Goal: Task Accomplishment & Management: Use online tool/utility

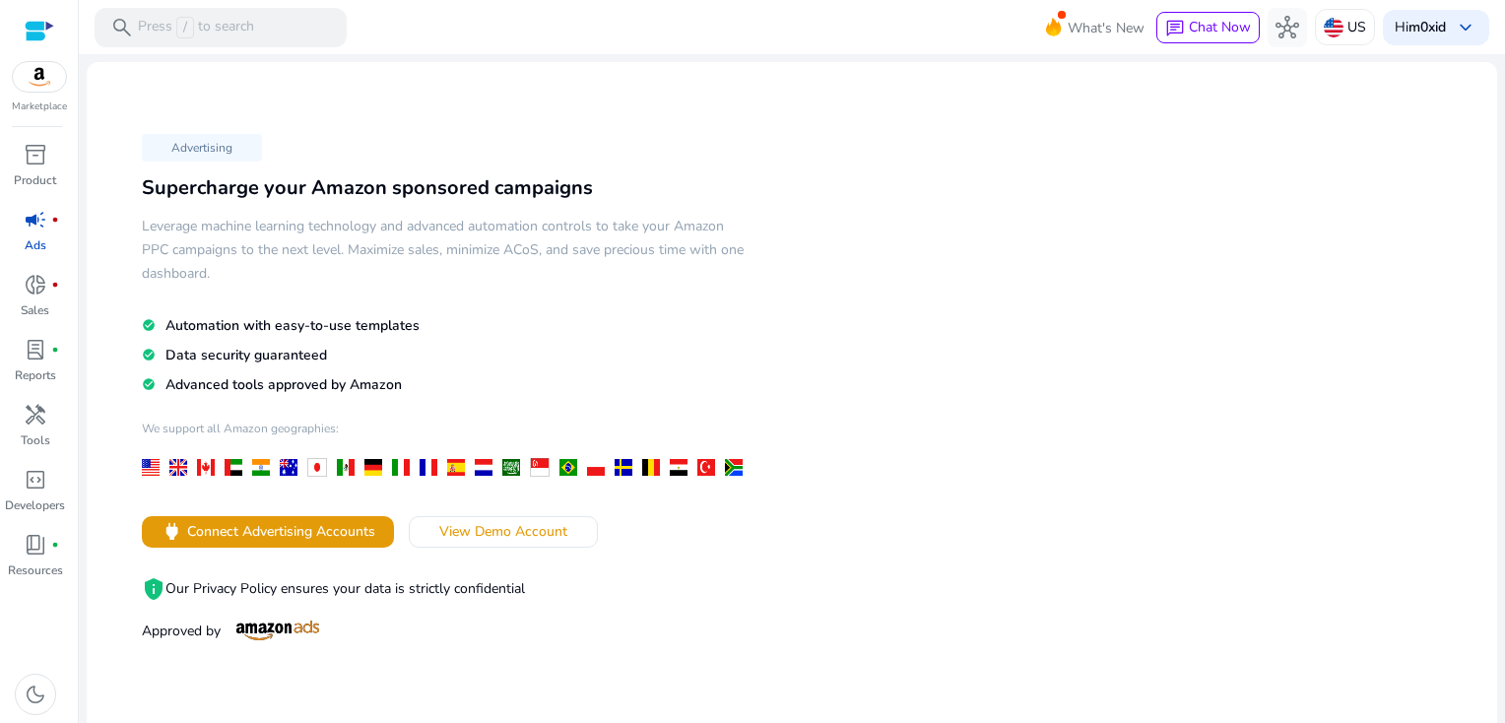
click at [37, 224] on span "campaign" at bounding box center [36, 220] width 24 height 24
click at [20, 288] on div "donut_small fiber_manual_record" at bounding box center [35, 285] width 55 height 32
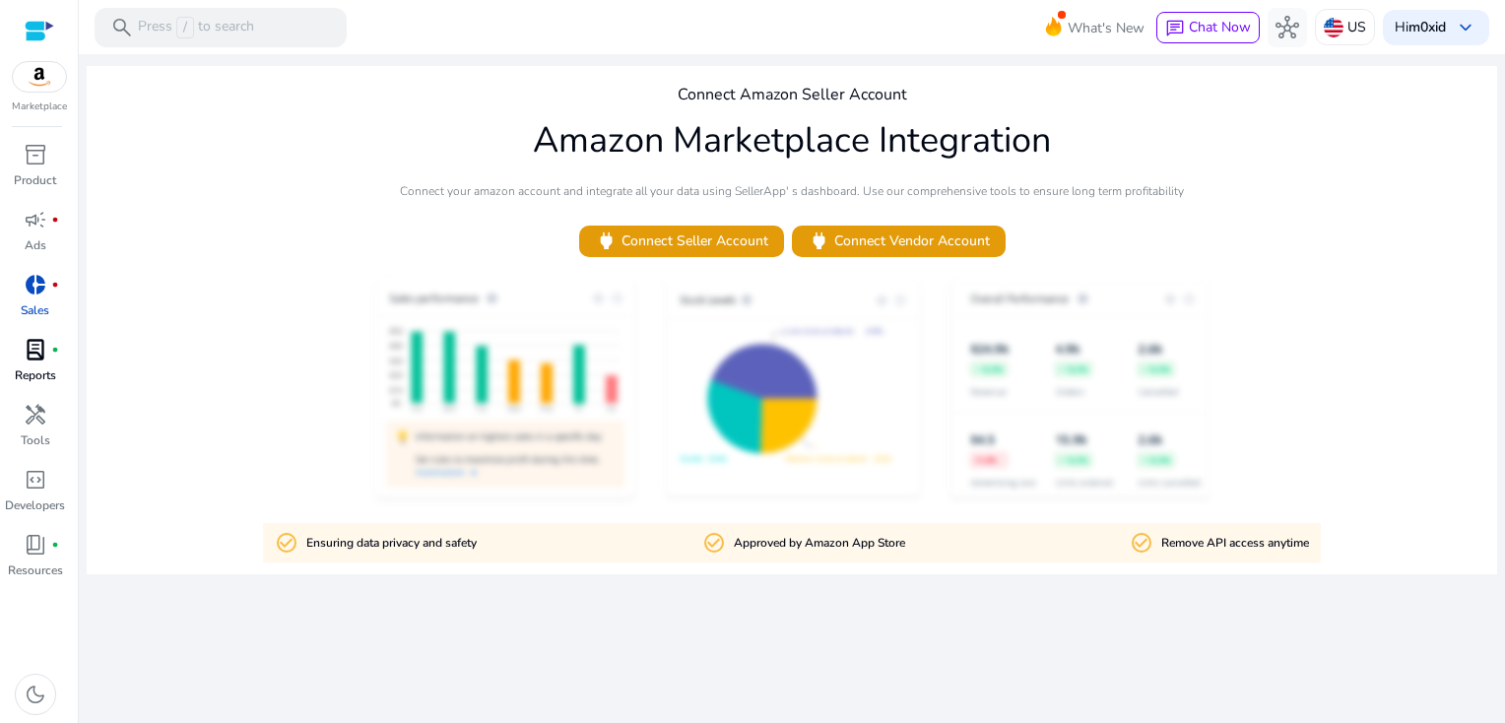
click at [47, 370] on p "Reports" at bounding box center [35, 375] width 41 height 18
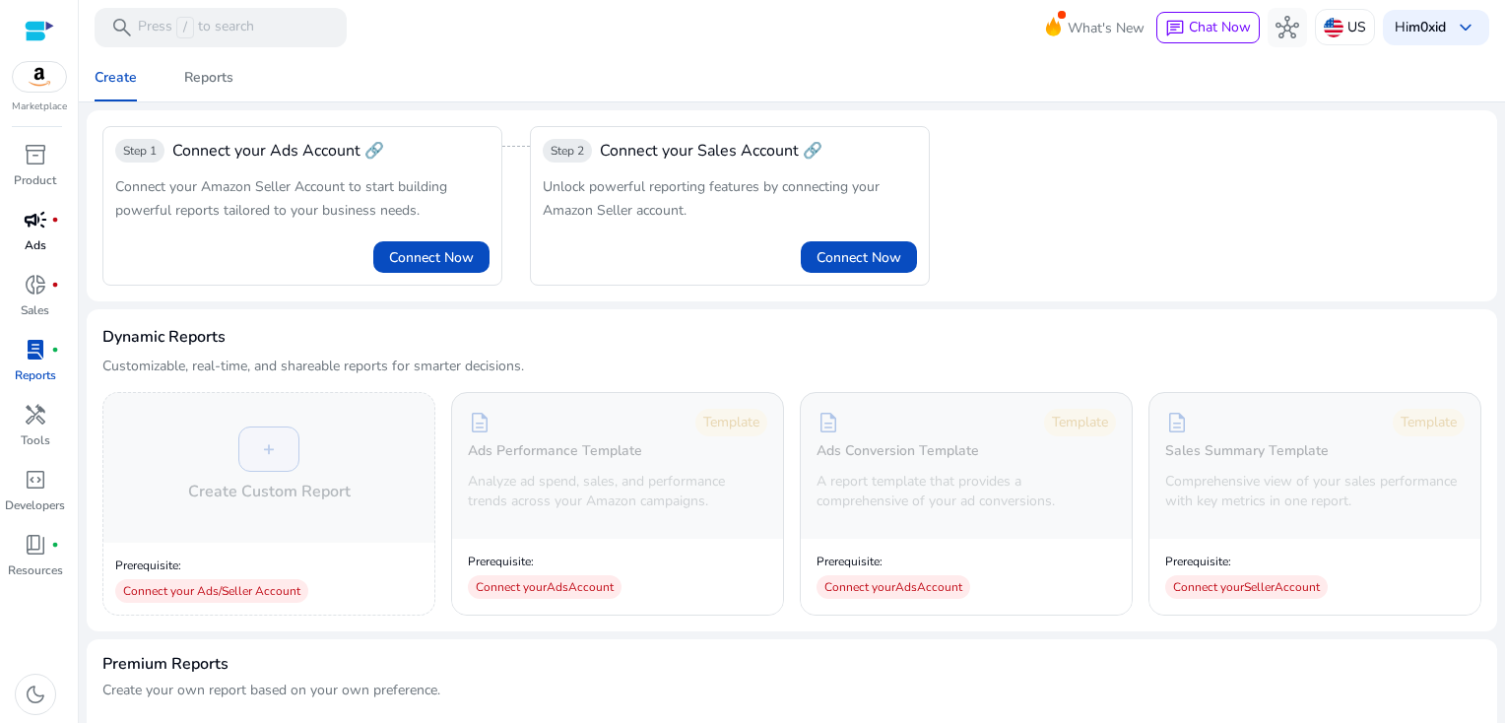
click at [37, 233] on div "campaign fiber_manual_record" at bounding box center [35, 220] width 55 height 32
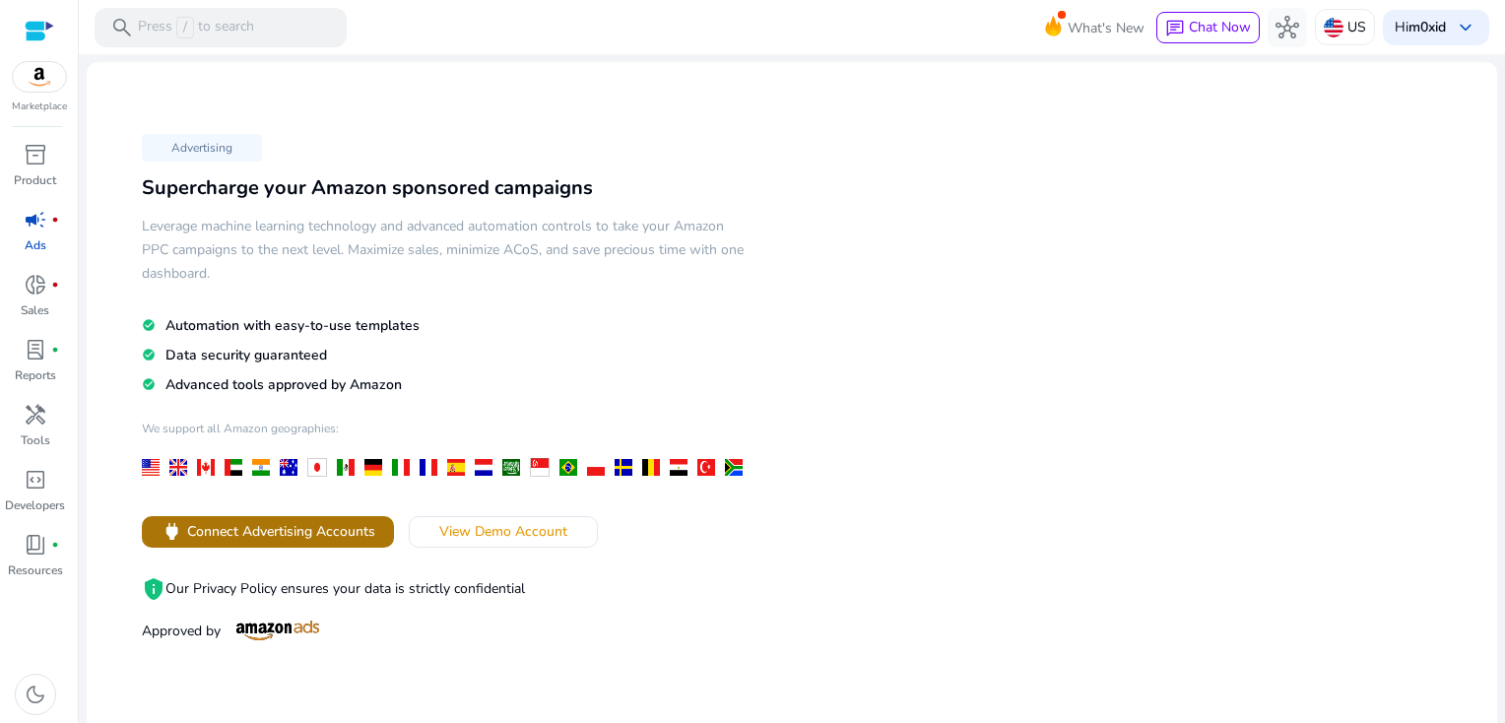
click at [265, 544] on span at bounding box center [268, 531] width 252 height 47
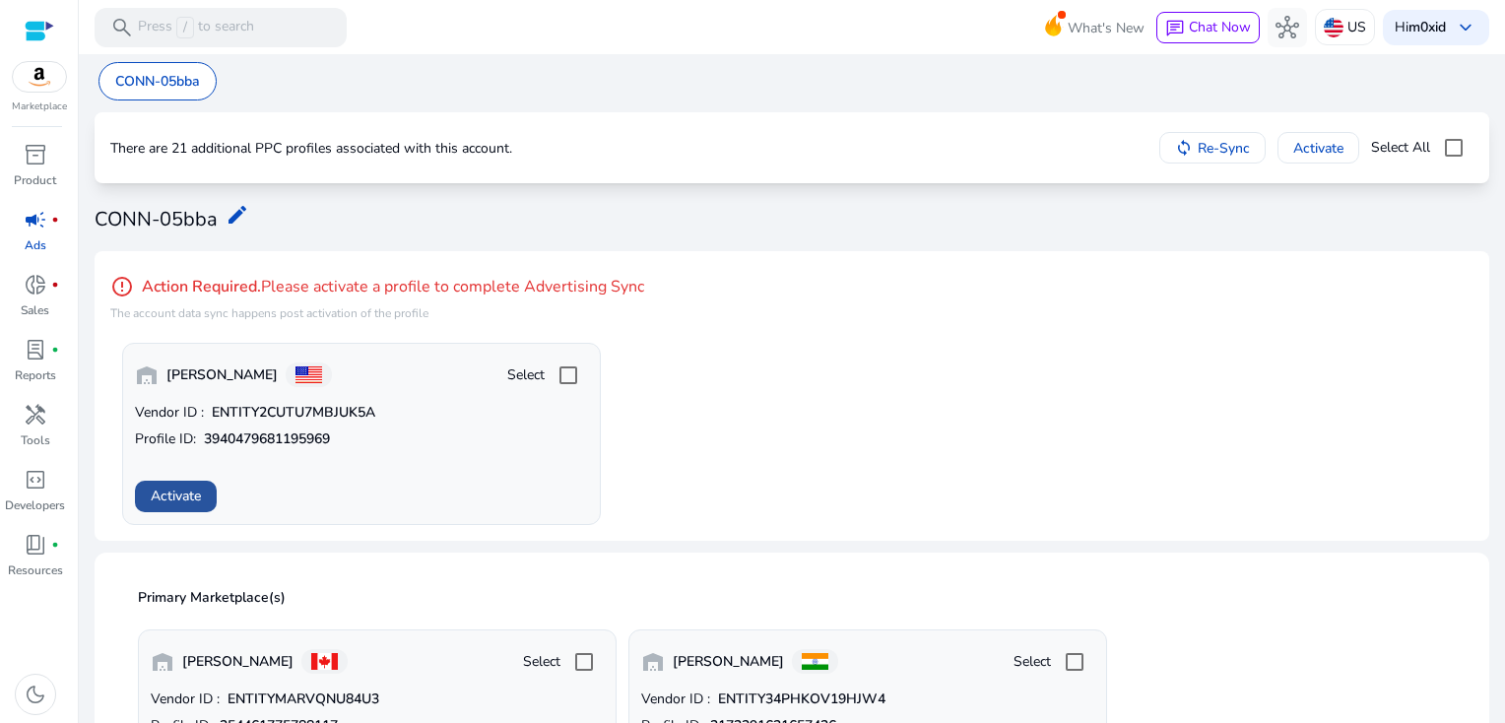
click at [170, 486] on span "Activate" at bounding box center [176, 496] width 50 height 21
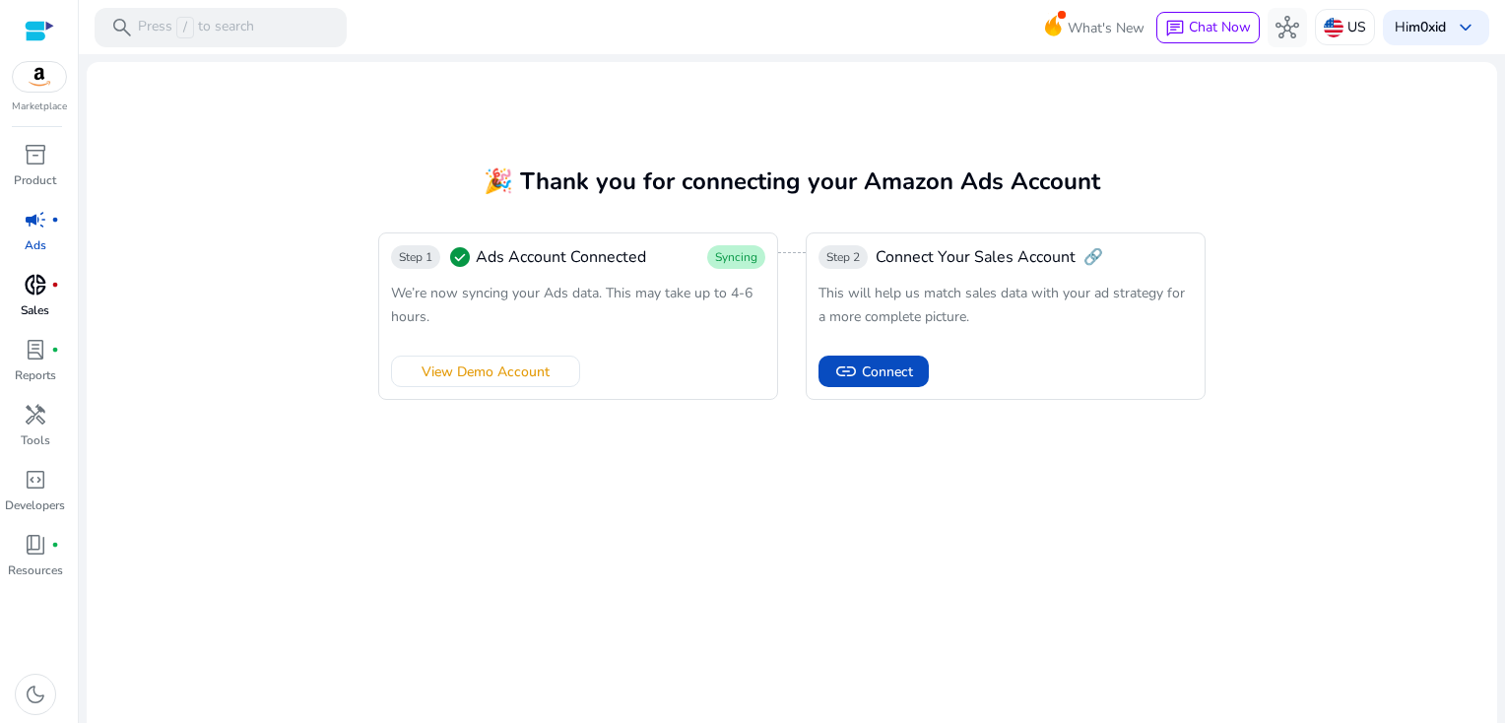
click at [22, 298] on div "donut_small fiber_manual_record" at bounding box center [35, 285] width 55 height 32
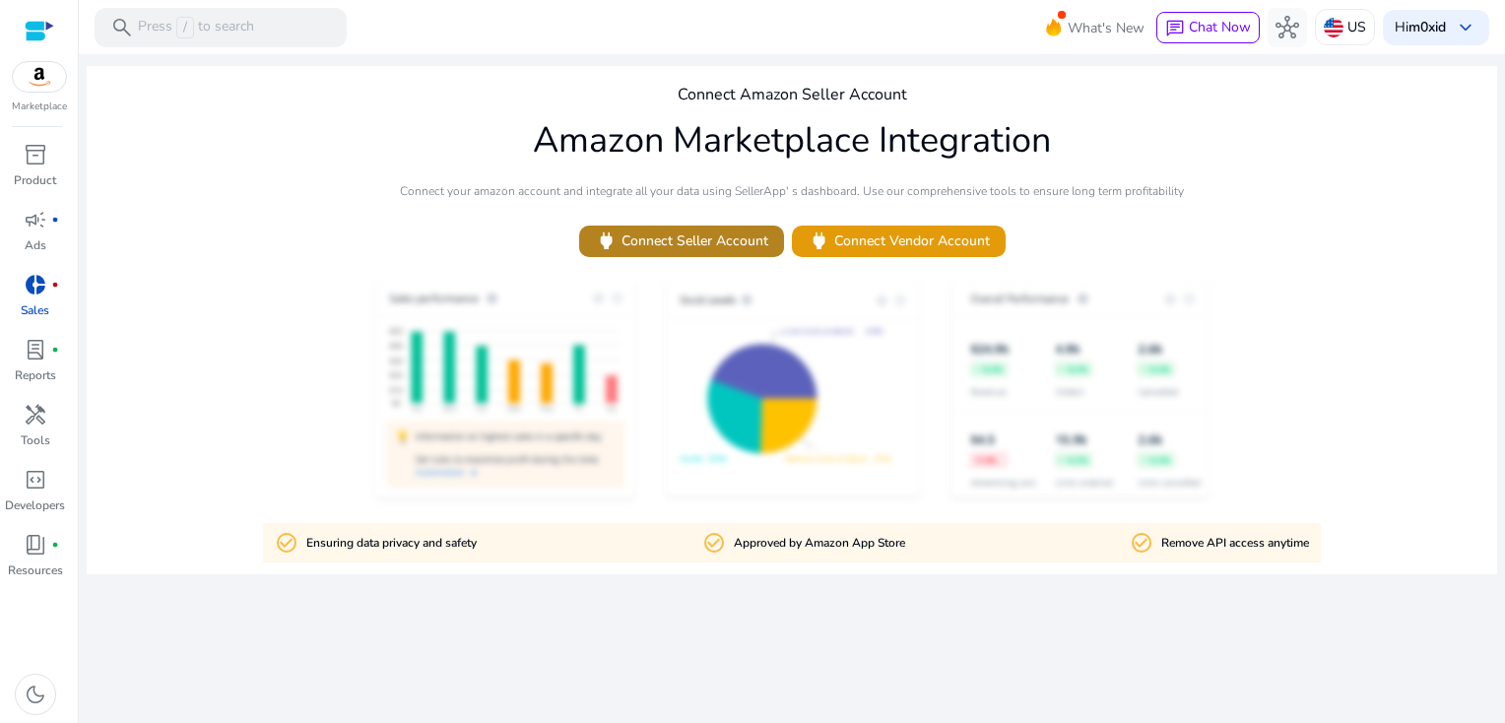
click at [662, 232] on span "power Connect Seller Account" at bounding box center [681, 241] width 173 height 23
click at [41, 364] on div "lab_profile fiber_manual_record" at bounding box center [35, 350] width 55 height 32
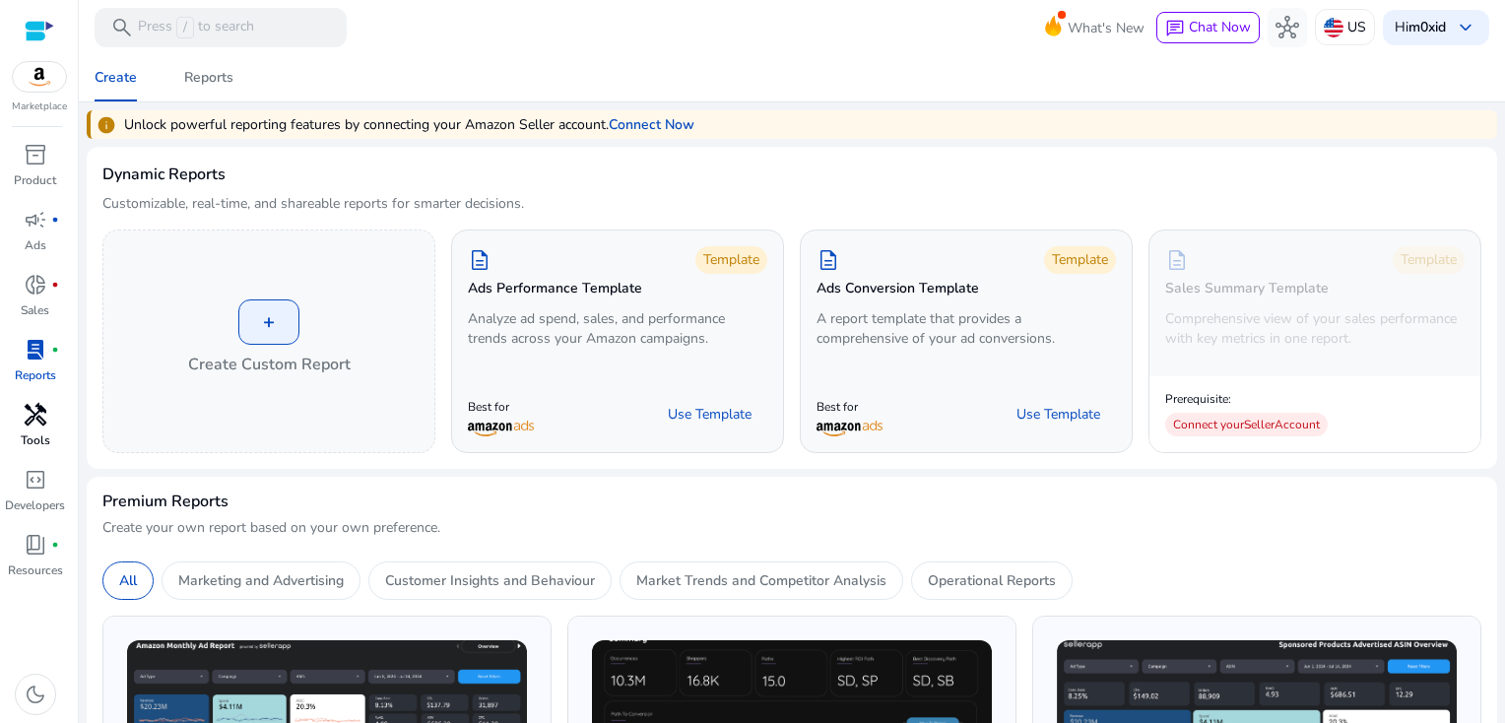
click at [31, 420] on span "handyman" at bounding box center [36, 415] width 24 height 24
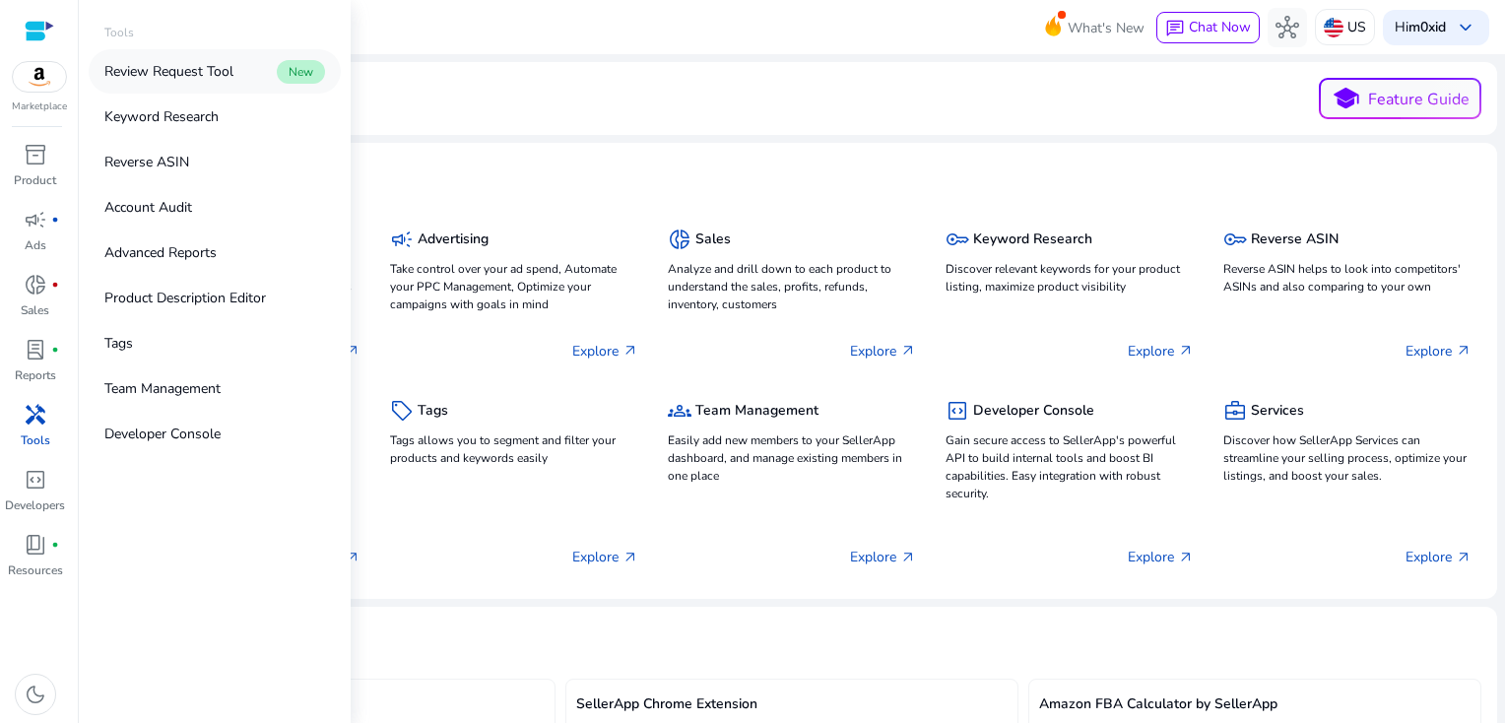
click at [180, 71] on p "Review Request Tool" at bounding box center [168, 71] width 129 height 21
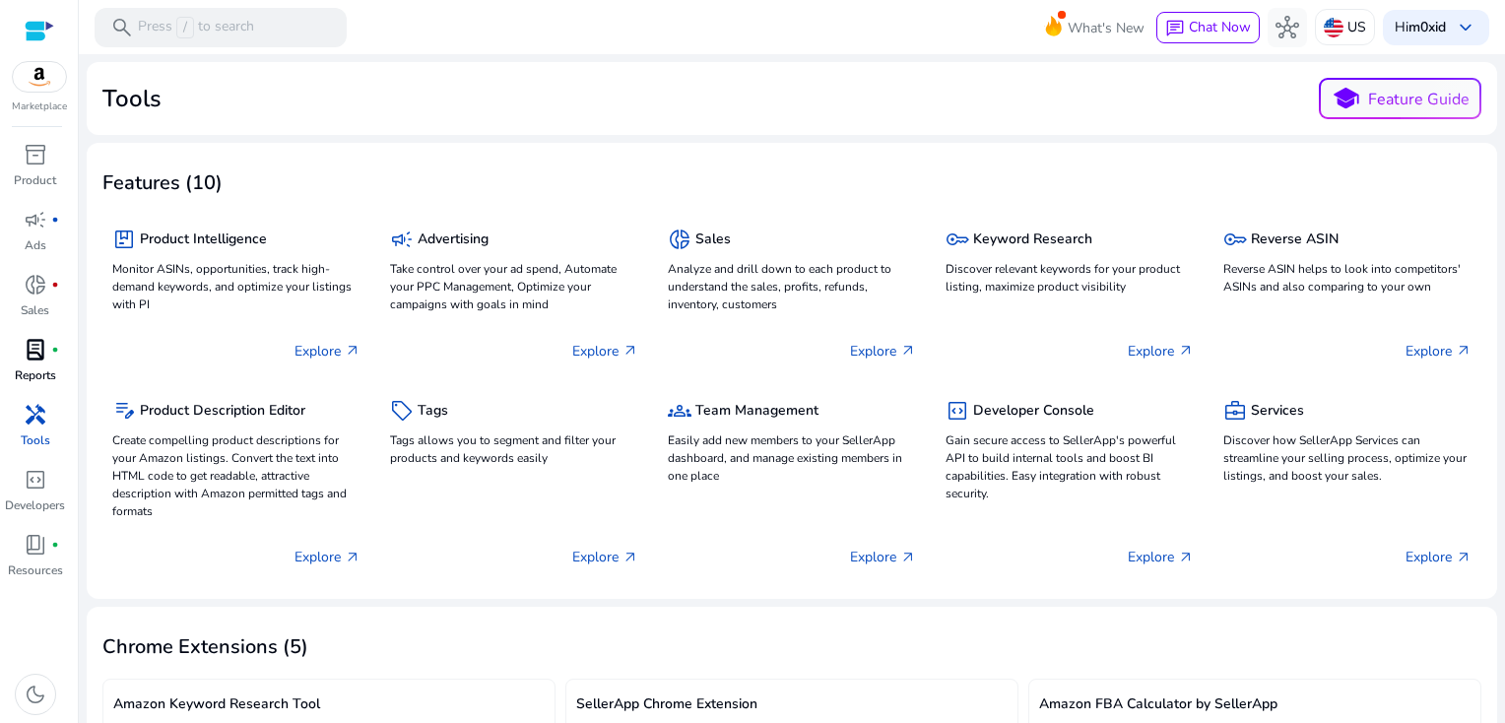
click at [24, 370] on p "Reports" at bounding box center [35, 375] width 41 height 18
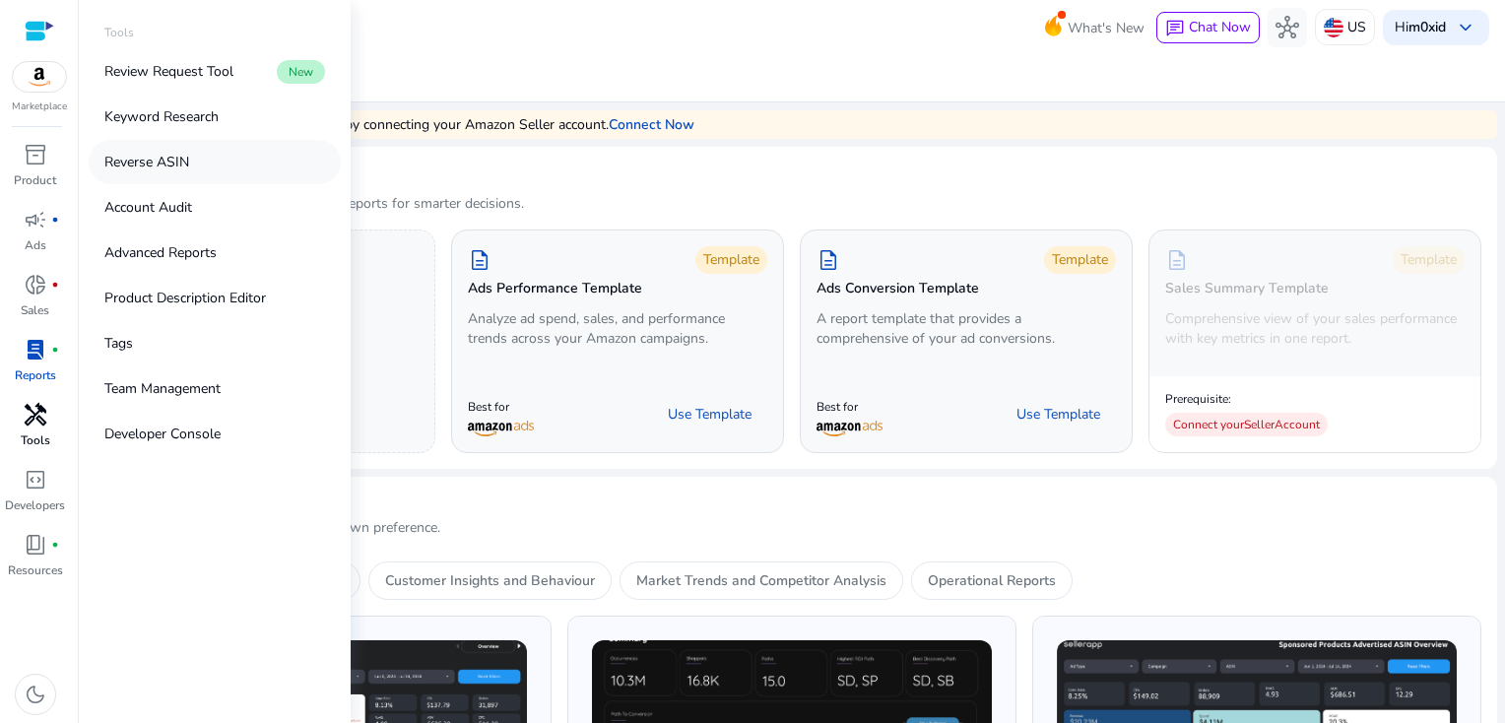
click at [156, 159] on p "Reverse ASIN" at bounding box center [146, 162] width 85 height 21
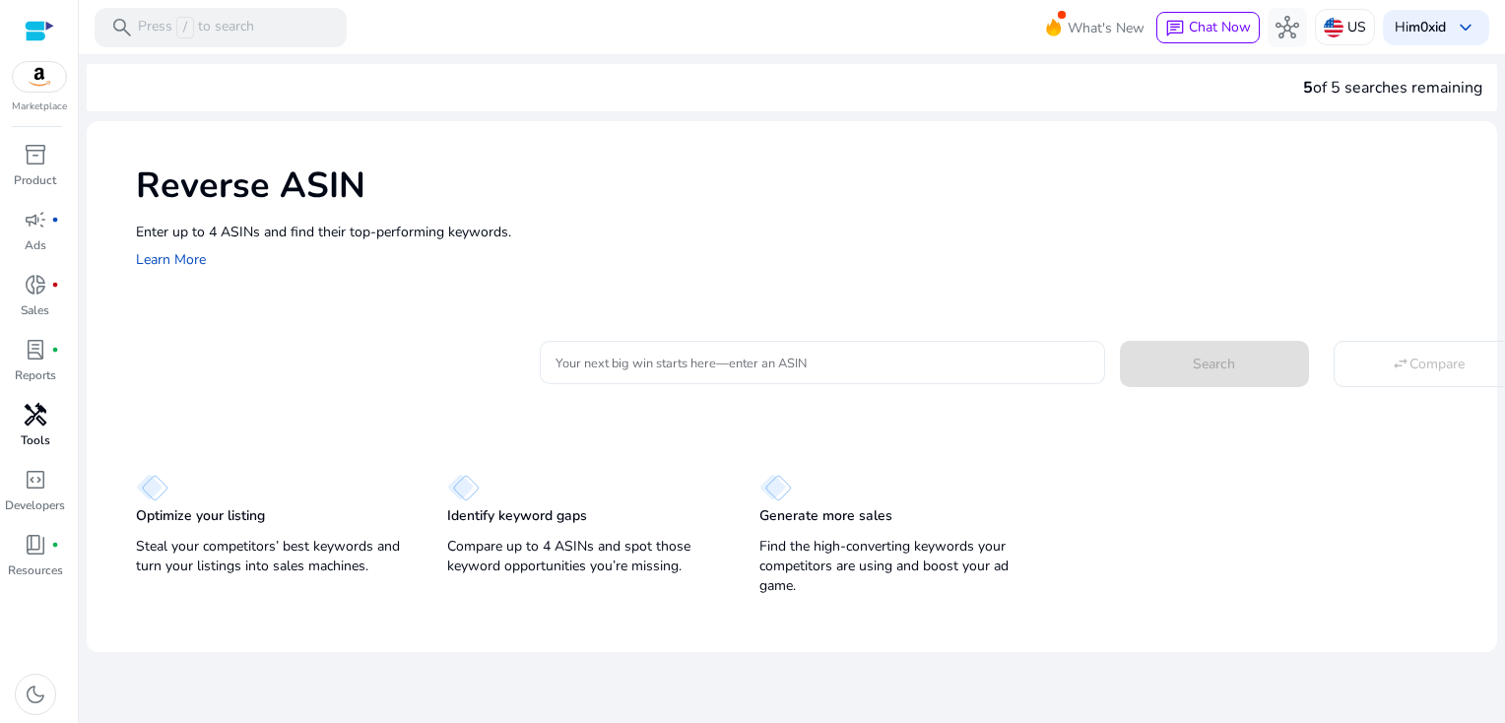
click at [843, 375] on div at bounding box center [823, 362] width 534 height 43
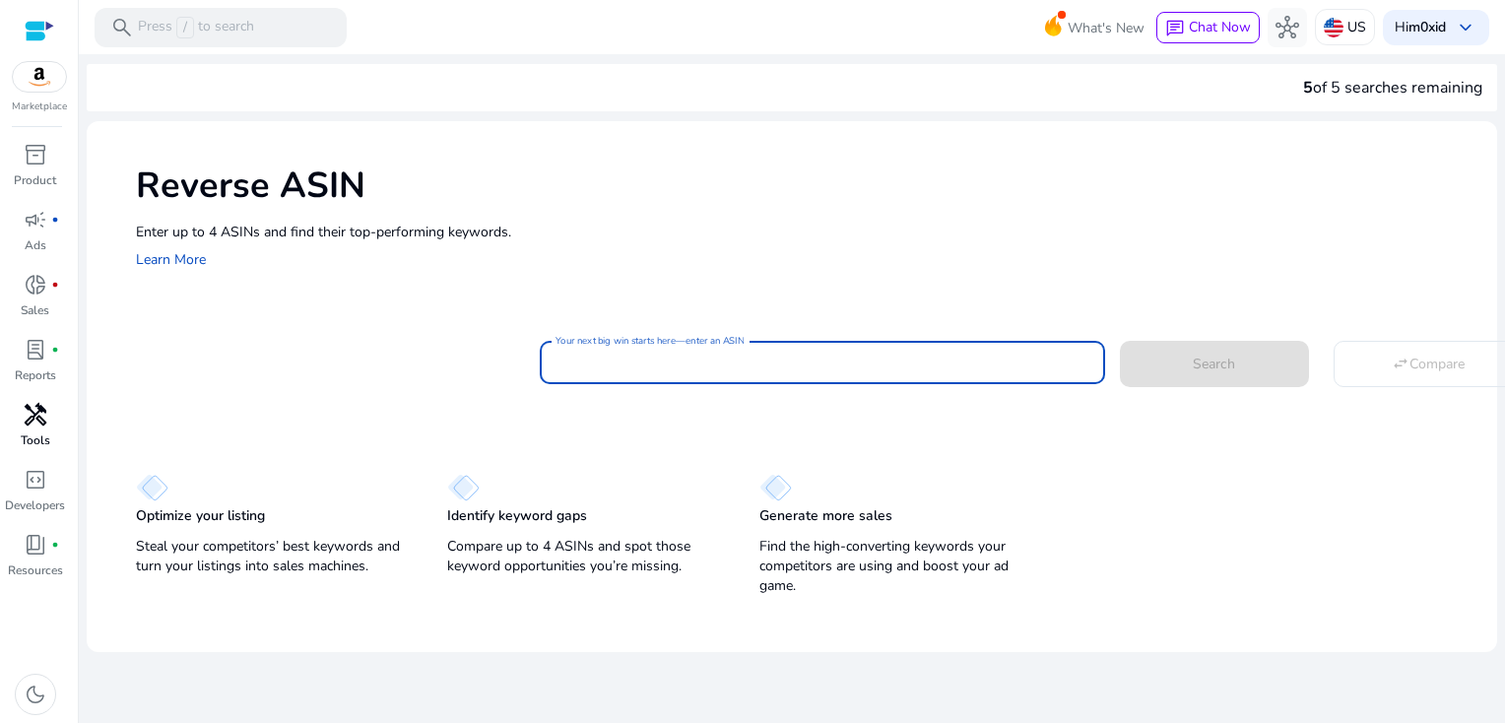
click at [841, 355] on input "Your next big win starts here—enter an ASIN" at bounding box center [823, 363] width 534 height 22
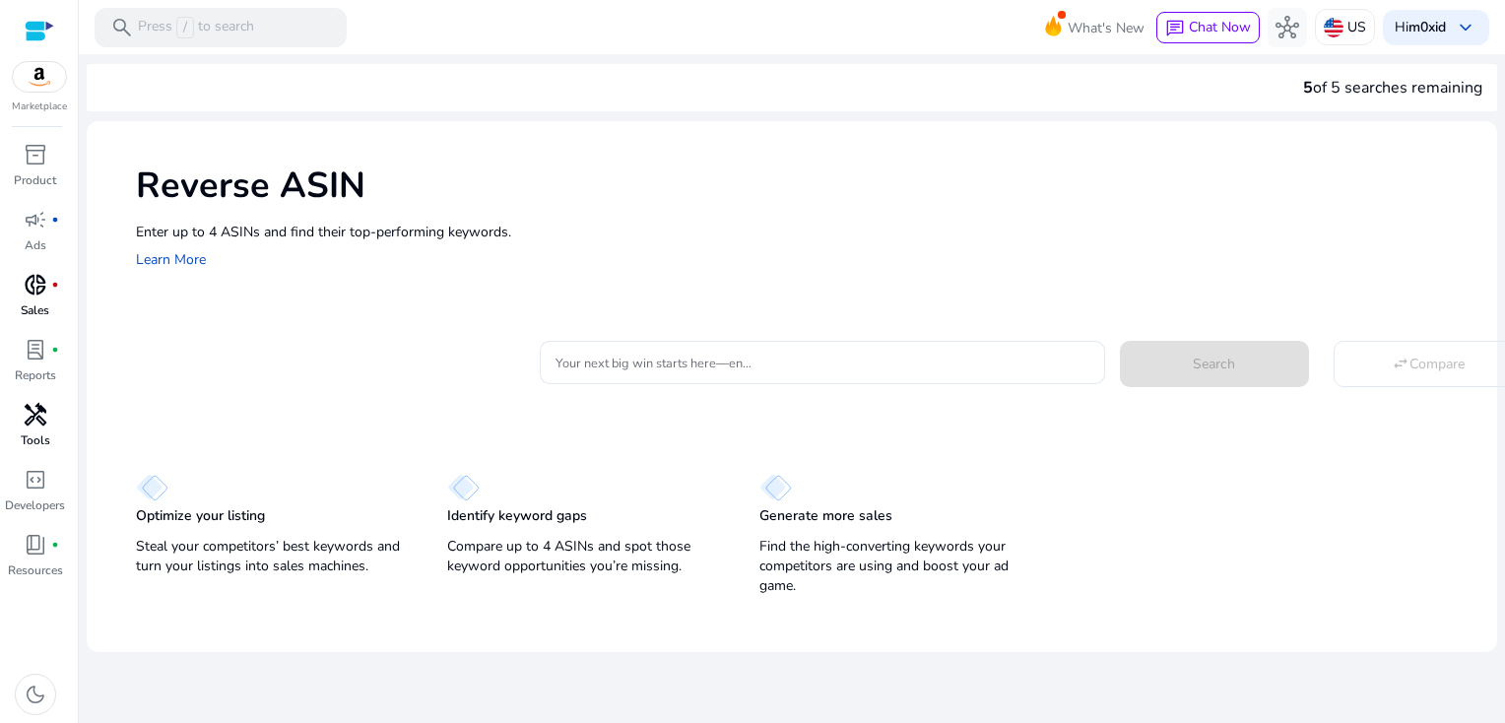
click at [33, 297] on span "donut_small" at bounding box center [36, 285] width 24 height 24
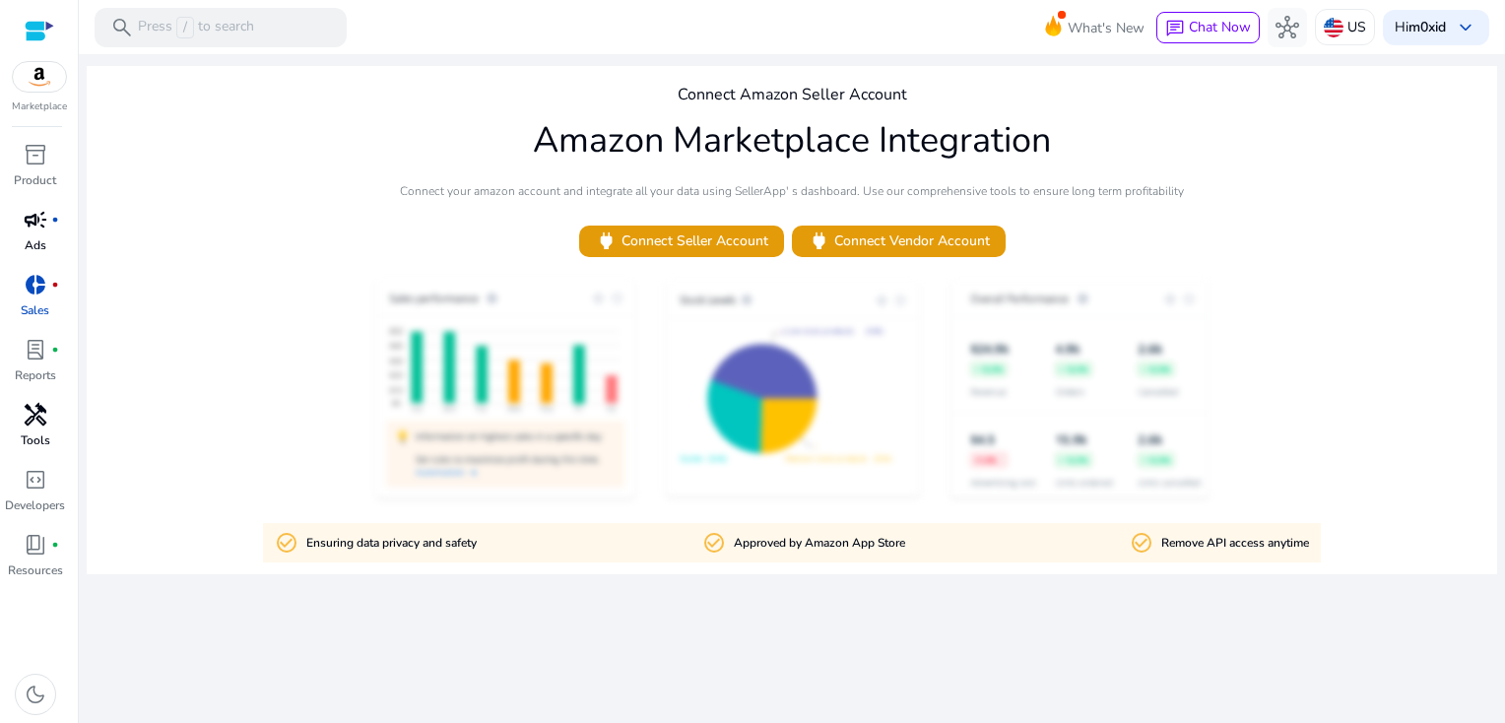
click at [25, 225] on span "campaign" at bounding box center [36, 220] width 24 height 24
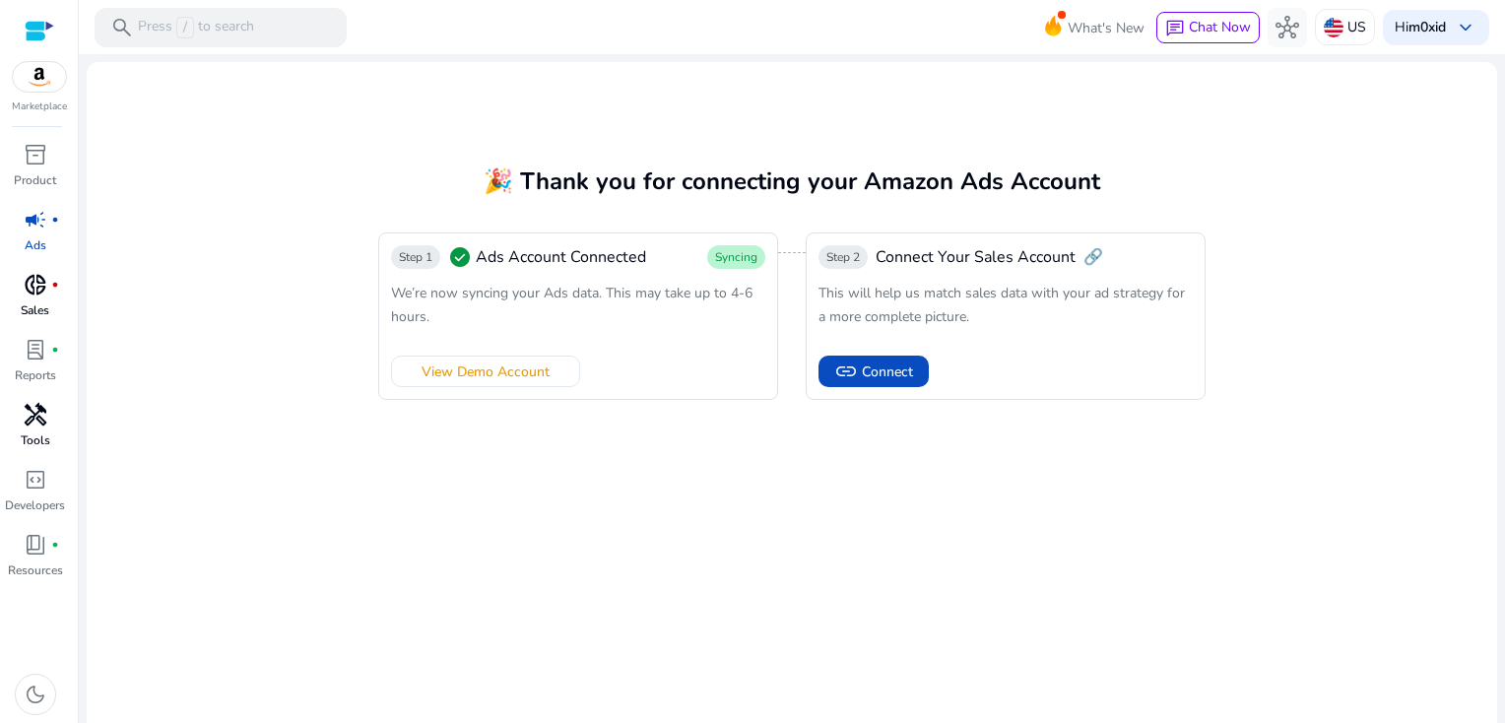
click at [41, 75] on img at bounding box center [39, 77] width 53 height 30
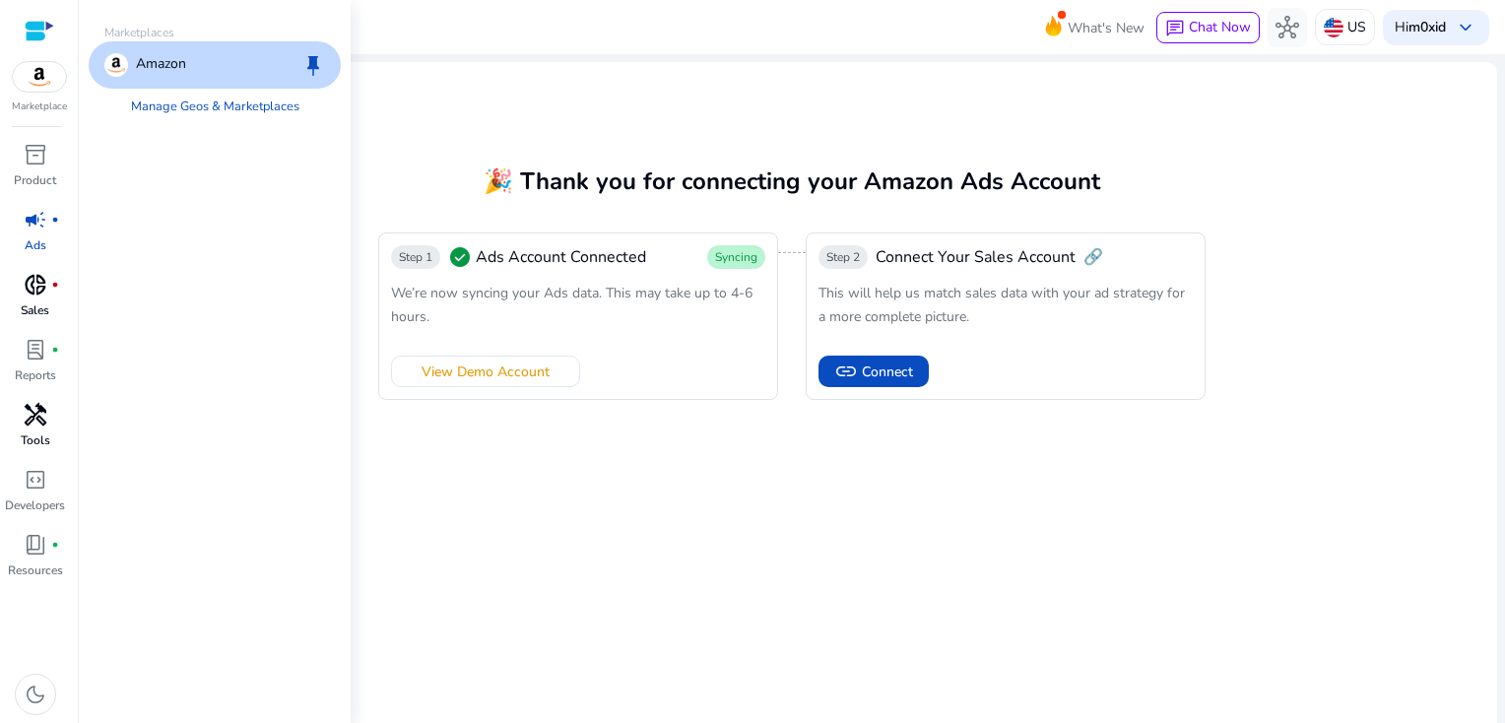
click at [41, 77] on img at bounding box center [39, 77] width 53 height 30
